Goal: Task Accomplishment & Management: Complete application form

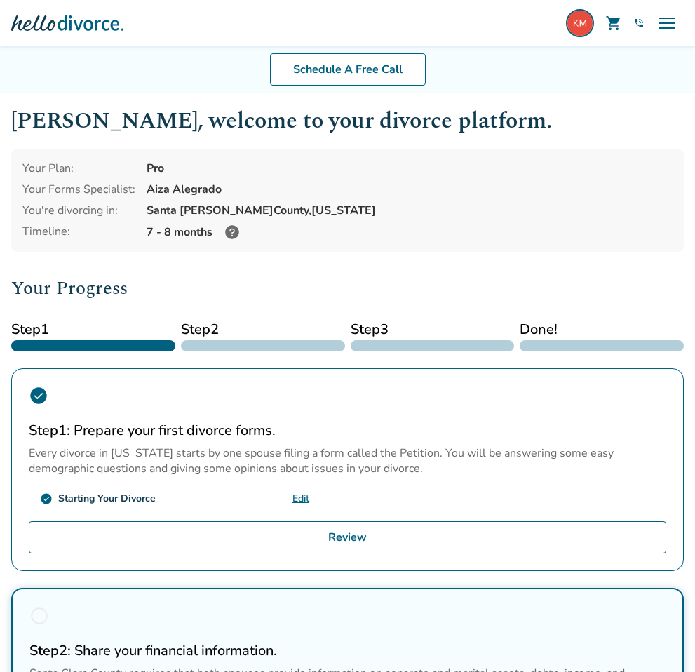
drag, startPoint x: 65, startPoint y: 530, endPoint x: 667, endPoint y: 529, distance: 602.1
click at [0, 0] on link "groups Expert Help" at bounding box center [0, 0] width 0 height 0
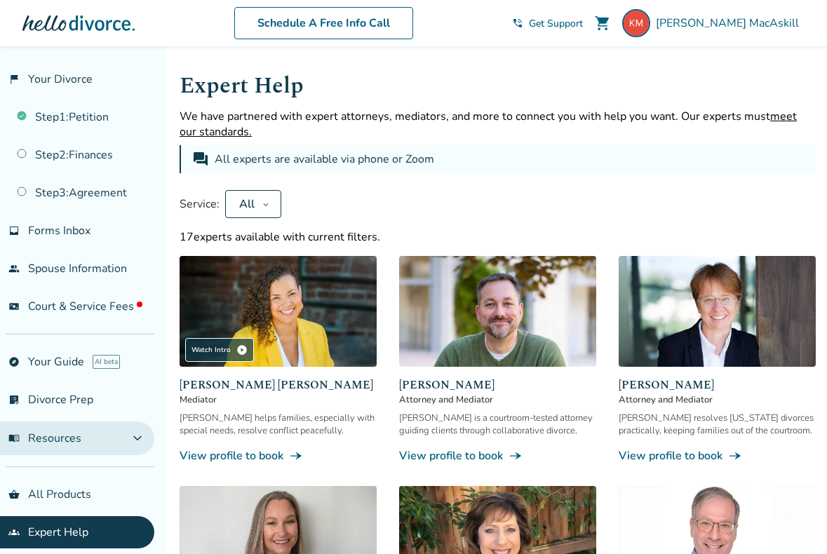
click at [99, 443] on button "menu_book Resources expand_more" at bounding box center [77, 439] width 154 height 34
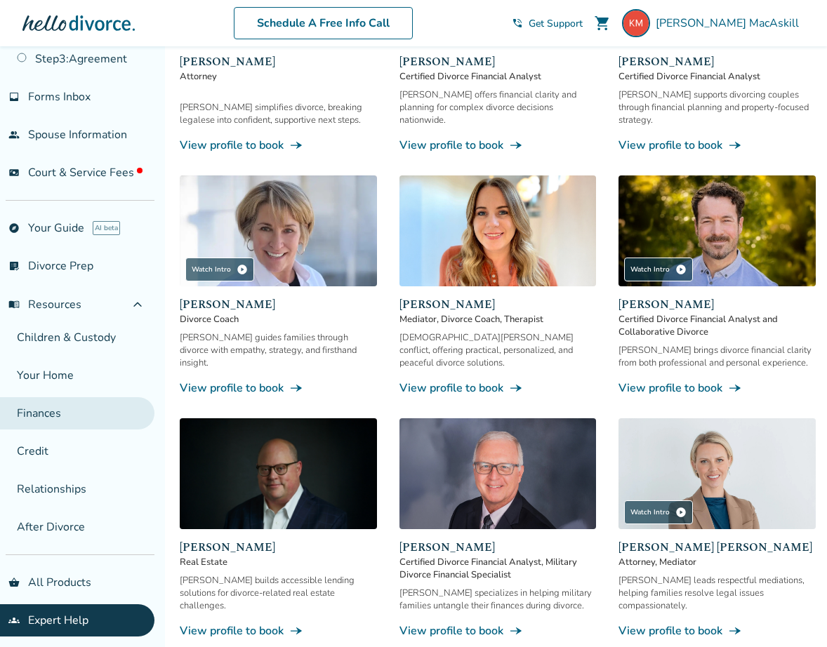
scroll to position [1102, 0]
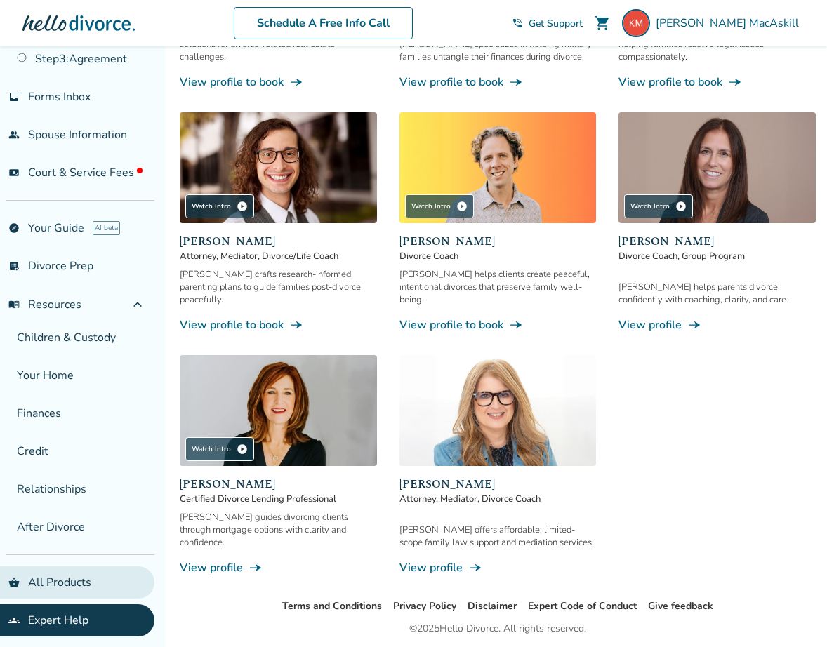
click at [74, 507] on link "shopping_basket All Products" at bounding box center [77, 582] width 154 height 32
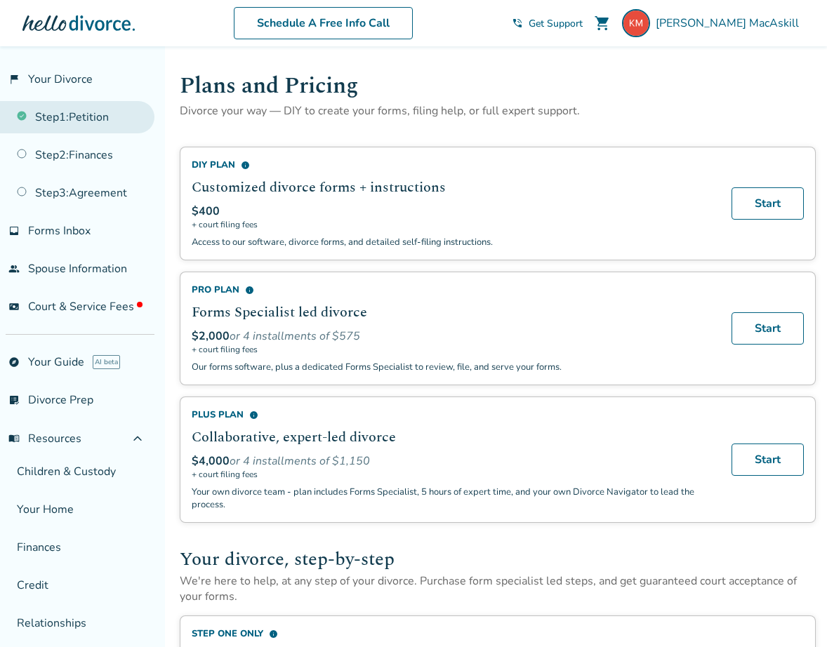
click at [98, 116] on link "Step 1 : Petition" at bounding box center [77, 117] width 154 height 32
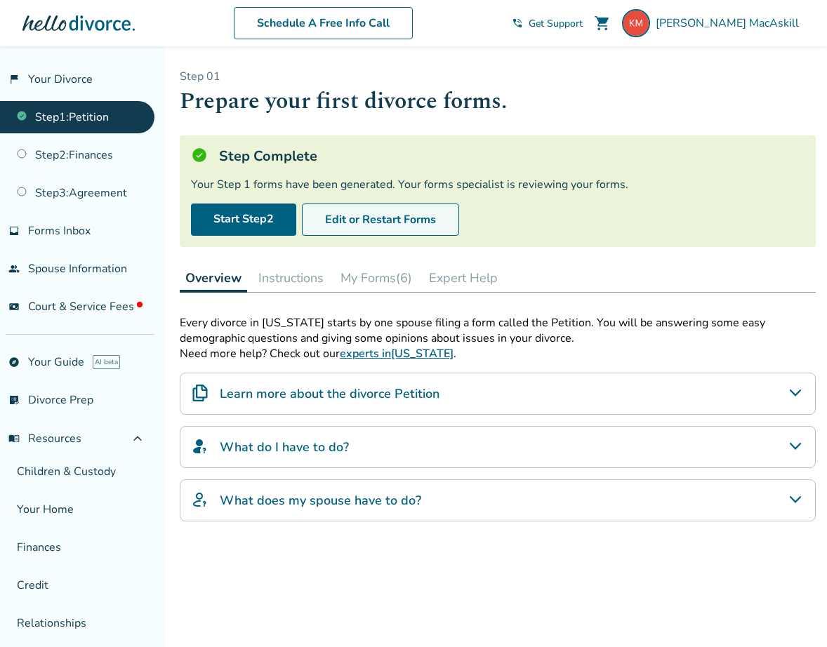
click at [415, 215] on button "Edit or Restart Forms" at bounding box center [380, 219] width 157 height 32
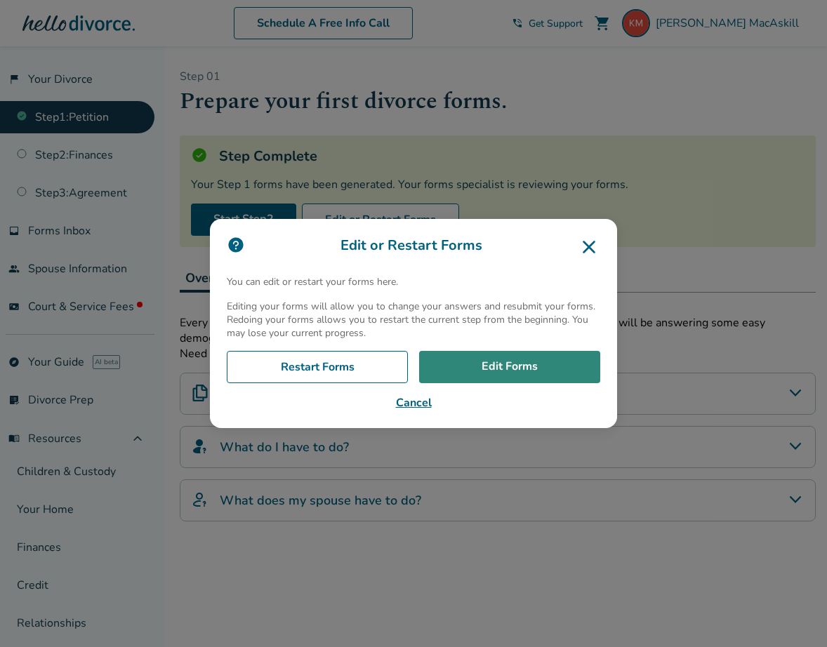
click at [511, 370] on link "Edit Forms" at bounding box center [509, 367] width 181 height 32
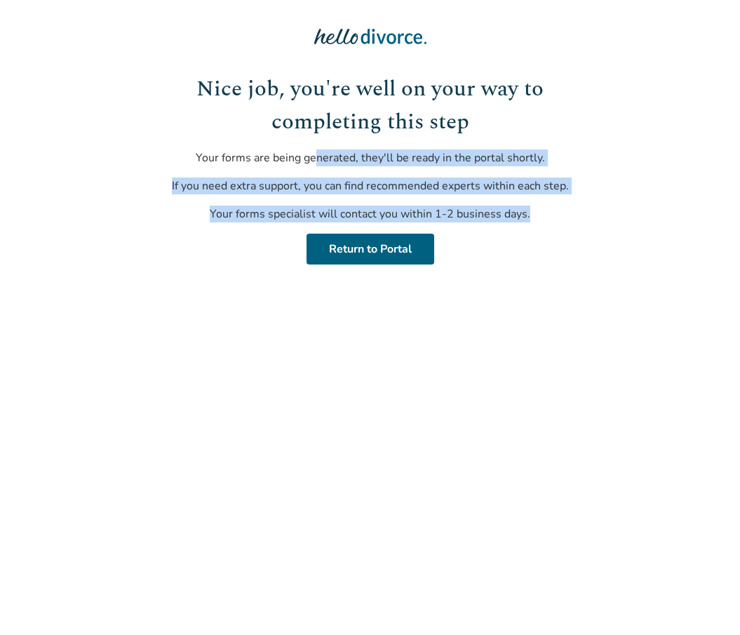
drag, startPoint x: 317, startPoint y: 158, endPoint x: 568, endPoint y: 256, distance: 269.7
click at [568, 255] on div "Nice job, you're well on your way to completing this step Your forms are being …" at bounding box center [370, 169] width 423 height 192
click at [373, 244] on link "Return to Portal" at bounding box center [371, 249] width 128 height 31
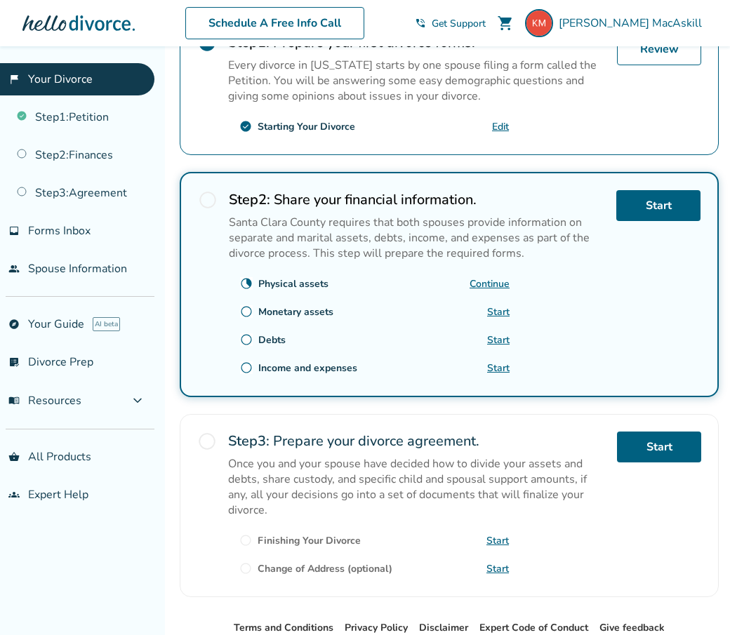
scroll to position [354, 0]
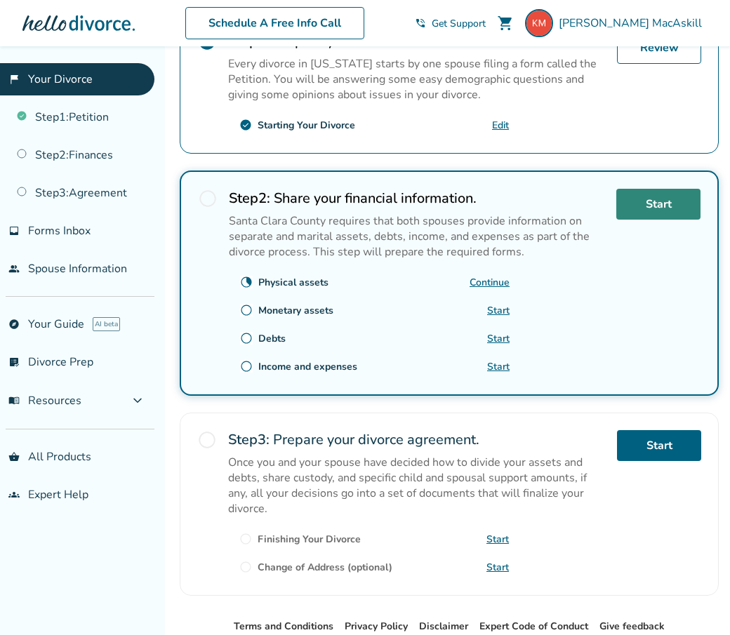
click at [663, 189] on link "Start" at bounding box center [658, 204] width 84 height 31
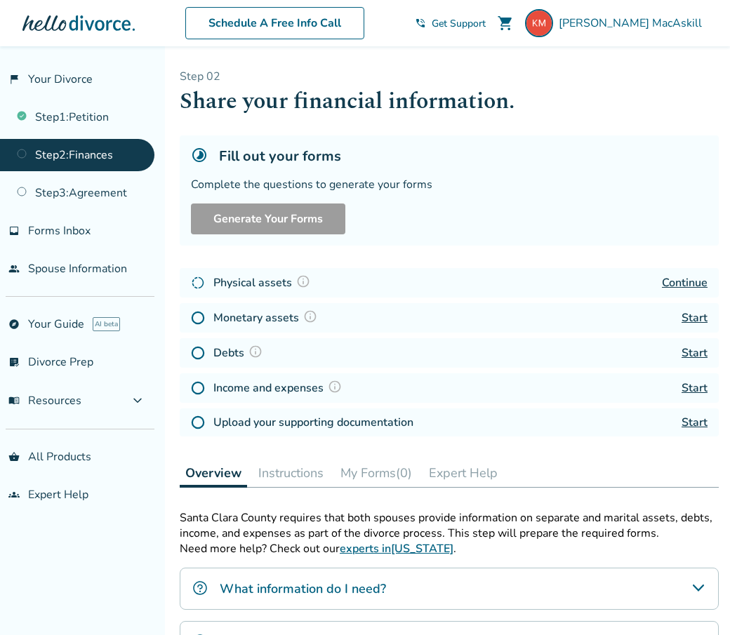
click at [689, 279] on link "Continue" at bounding box center [685, 282] width 46 height 15
